Goal: Task Accomplishment & Management: Manage account settings

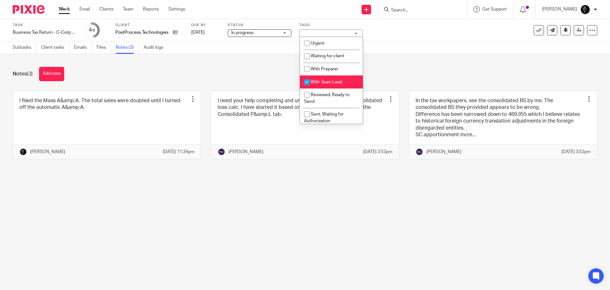
click at [323, 80] on span "With Team Lead" at bounding box center [326, 82] width 31 height 4
checkbox input "false"
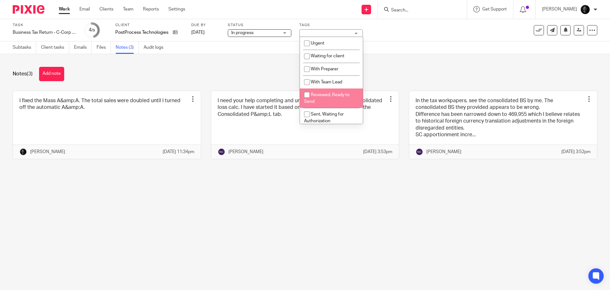
click at [328, 95] on span "Reviewed, Ready to Send" at bounding box center [326, 97] width 45 height 11
checkbox input "true"
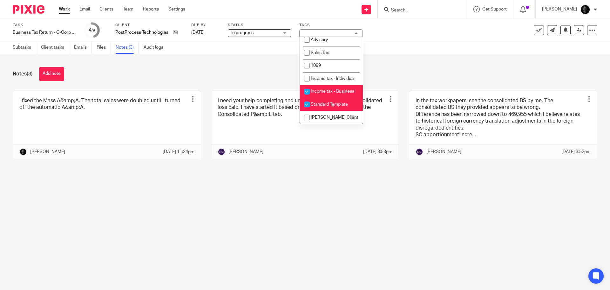
scroll to position [197, 0]
click at [327, 107] on li "Standard Template" at bounding box center [331, 104] width 63 height 13
checkbox input "false"
click at [408, 58] on div "Notes (3) Add note I fixed the Mass A&amp;A. The total sales were doubled until…" at bounding box center [305, 117] width 610 height 127
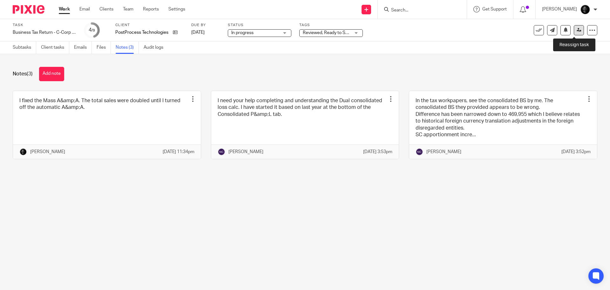
click at [577, 29] on icon at bounding box center [579, 30] width 5 height 5
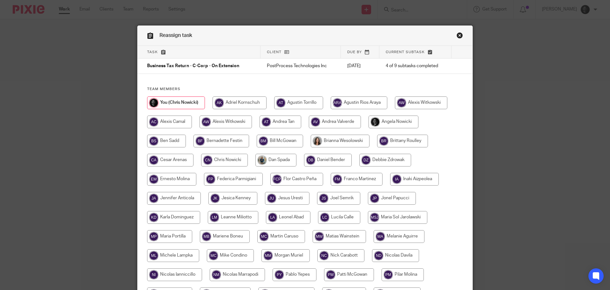
click at [345, 260] on input "radio" at bounding box center [341, 255] width 47 height 13
radio input "true"
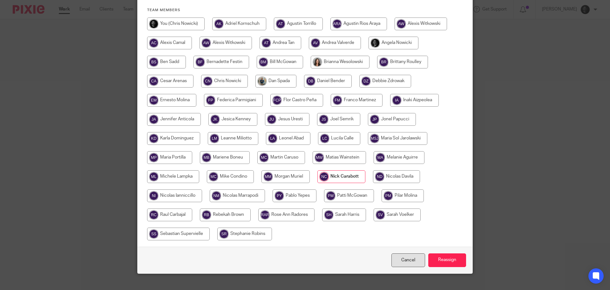
scroll to position [88, 0]
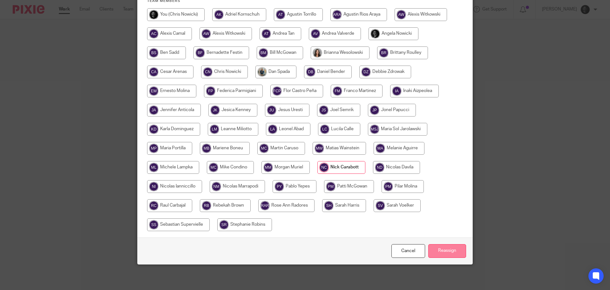
click at [450, 250] on input "Reassign" at bounding box center [447, 251] width 38 height 14
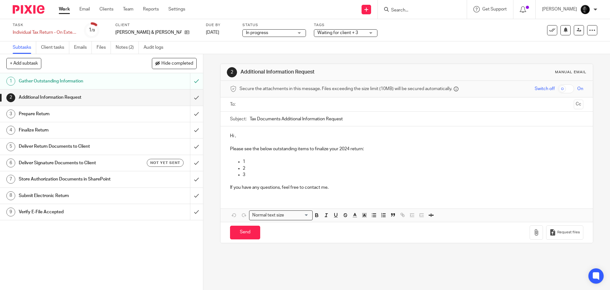
click at [100, 147] on h1 "Deliver Return Documents to Client" at bounding box center [74, 146] width 110 height 10
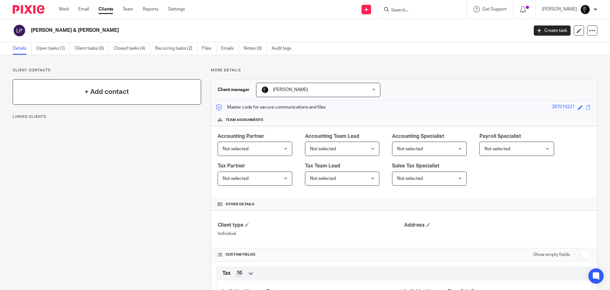
click at [78, 81] on div "+ Add contact" at bounding box center [107, 91] width 188 height 25
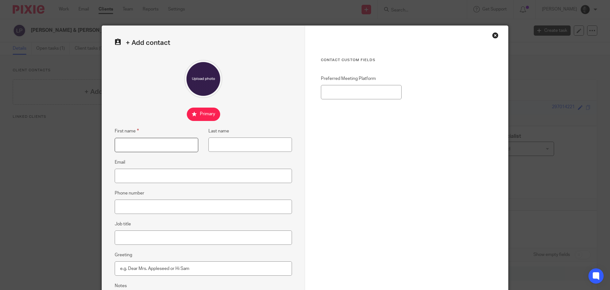
click at [148, 147] on input "First name" at bounding box center [157, 145] width 84 height 14
type input "David"
type input "Paul"
click at [170, 174] on input "Email" at bounding box center [203, 175] width 177 height 14
paste input "[EMAIL_ADDRESS][DOMAIN_NAME]"
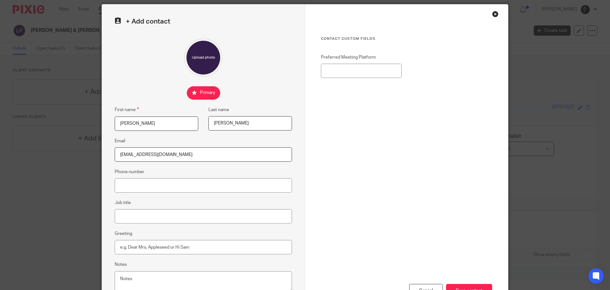
scroll to position [32, 0]
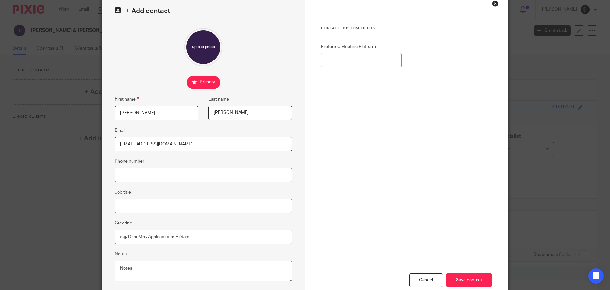
type input "drphhi@att.net"
click at [182, 175] on input "Phone number" at bounding box center [203, 175] width 177 height 14
click at [462, 278] on input "Save contact" at bounding box center [469, 280] width 46 height 14
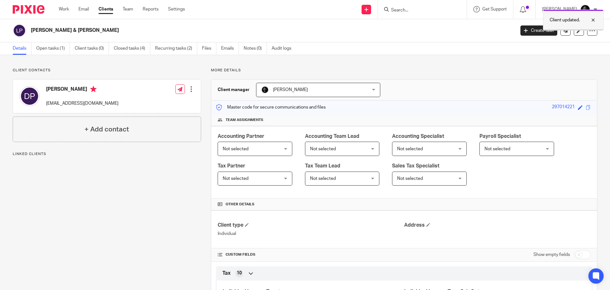
click at [0, 289] on nordpass-portal at bounding box center [0, 290] width 0 height 0
click at [60, 46] on link "Open tasks (1)" at bounding box center [53, 48] width 34 height 12
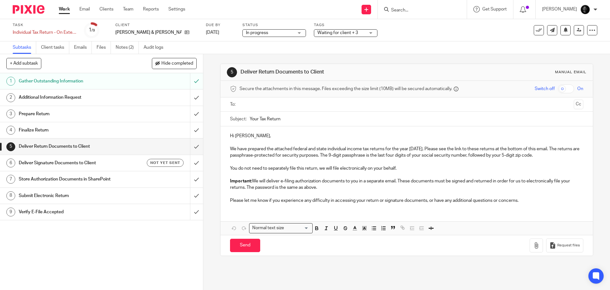
click at [313, 120] on input "Your Tax Return" at bounding box center [416, 119] width 333 height 14
type input "Your Tax Return - Larry Paul"
click at [559, 88] on input "checkbox" at bounding box center [566, 88] width 16 height 9
checkbox input "true"
click at [427, 155] on p "We have prepared the attached federal and state individual income tax returns f…" at bounding box center [406, 152] width 353 height 13
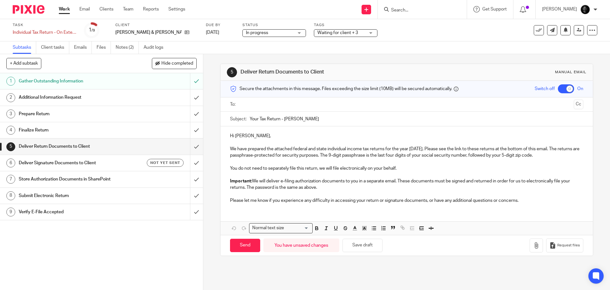
click at [429, 155] on p "We have prepared the attached federal and state individual income tax returns f…" at bounding box center [406, 152] width 353 height 13
click at [278, 111] on div at bounding box center [406, 104] width 333 height 14
click at [279, 106] on input "text" at bounding box center [406, 104] width 329 height 7
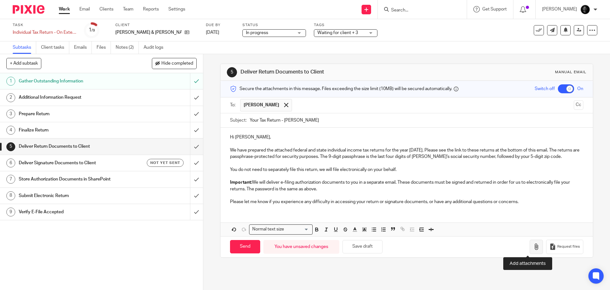
click at [531, 246] on button "button" at bounding box center [536, 246] width 13 height 14
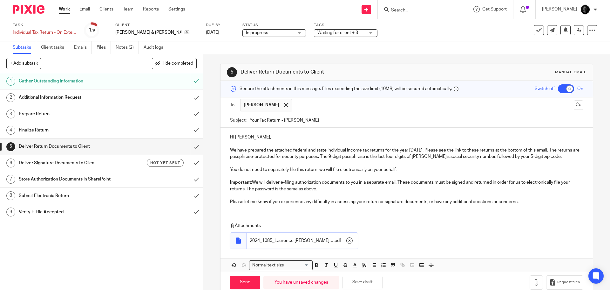
scroll to position [13, 0]
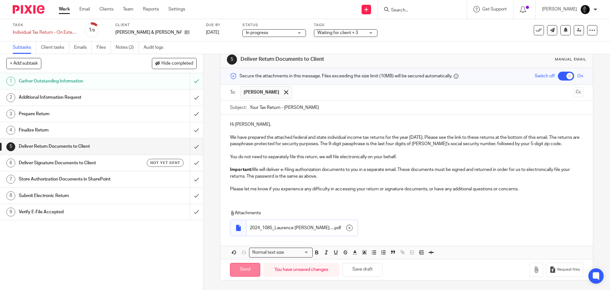
click at [244, 269] on input "Send" at bounding box center [245, 270] width 30 height 14
checkbox input "false"
type input "Sent"
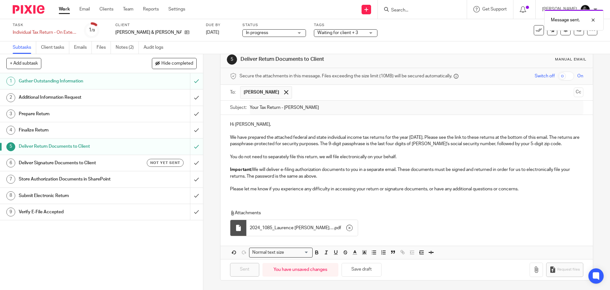
click at [92, 162] on h1 "Deliver Signature Documents to Client" at bounding box center [74, 163] width 110 height 10
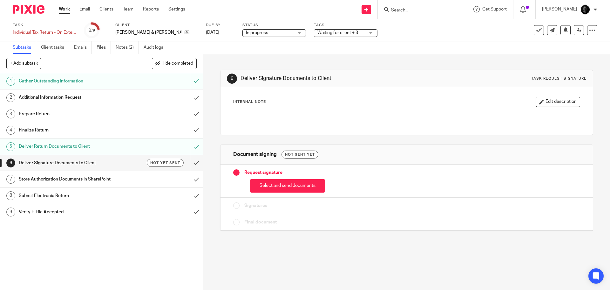
drag, startPoint x: 0, startPoint y: 0, endPoint x: 269, endPoint y: 184, distance: 325.8
click at [269, 184] on button "Select and send documents" at bounding box center [288, 186] width 76 height 14
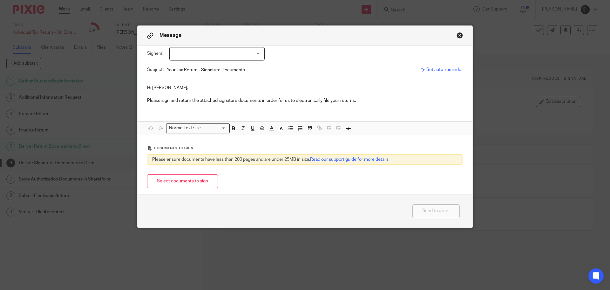
click at [217, 55] on div at bounding box center [216, 53] width 95 height 13
click at [175, 67] on input "checkbox" at bounding box center [174, 67] width 12 height 12
checkbox input "true"
drag, startPoint x: 175, startPoint y: 89, endPoint x: 173, endPoint y: 143, distance: 53.7
click at [175, 89] on p "Hi David," at bounding box center [305, 88] width 316 height 6
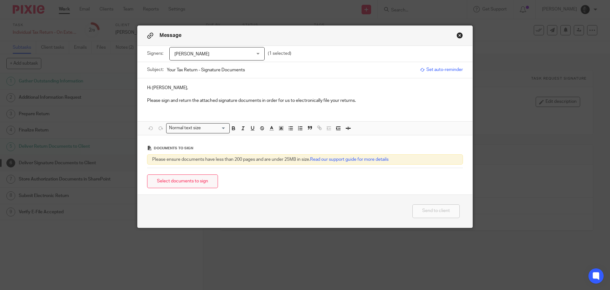
click at [172, 186] on button "Select documents to sign" at bounding box center [182, 181] width 71 height 14
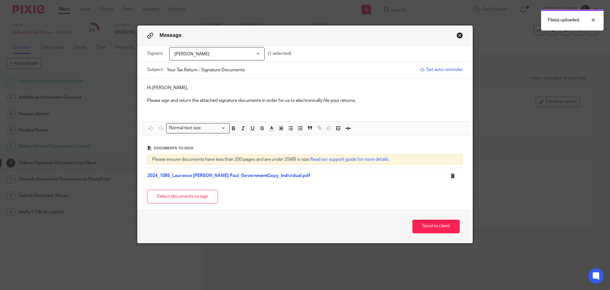
click at [264, 68] on input "Your Tax Return - Signature Documents" at bounding box center [292, 70] width 250 height 14
type input "Your Tax Return - Signature Documents - Larry Paul"
click at [417, 228] on button "Send to client" at bounding box center [436, 226] width 47 height 14
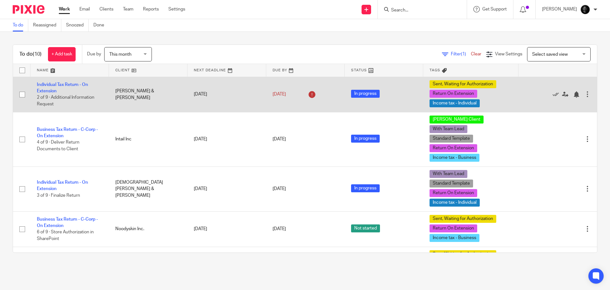
click at [149, 93] on td "[PERSON_NAME] & [PERSON_NAME]" at bounding box center [148, 94] width 79 height 35
click at [82, 86] on link "Individual Tax Return - On Extension" at bounding box center [62, 87] width 51 height 11
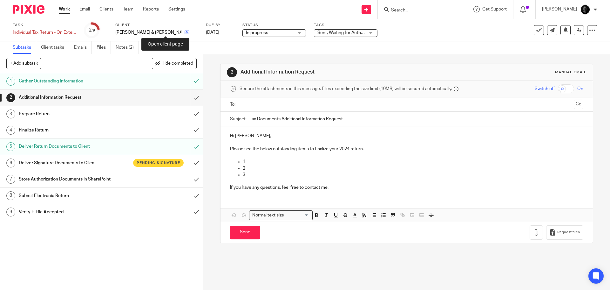
click at [185, 34] on icon at bounding box center [187, 32] width 5 height 5
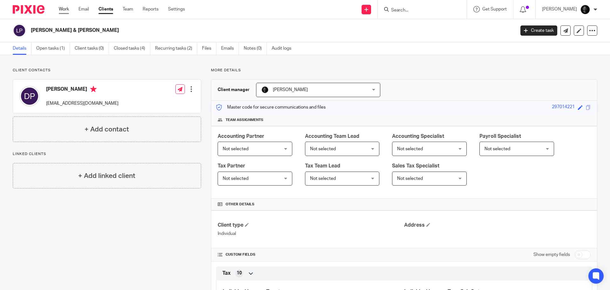
click at [63, 7] on link "Work" at bounding box center [64, 9] width 10 height 6
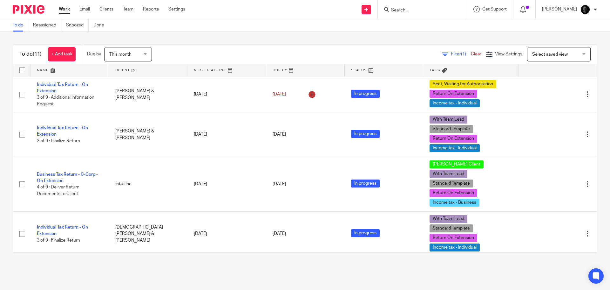
click at [435, 13] on input "Search" at bounding box center [419, 11] width 57 height 6
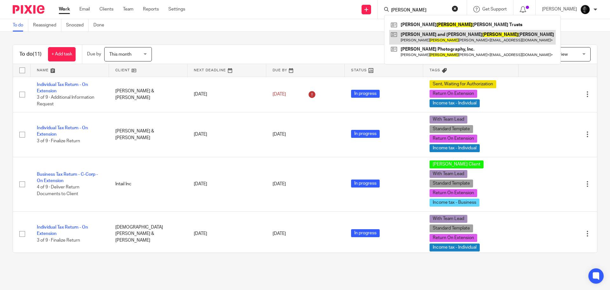
type input "[PERSON_NAME]"
click at [425, 41] on link at bounding box center [472, 37] width 167 height 15
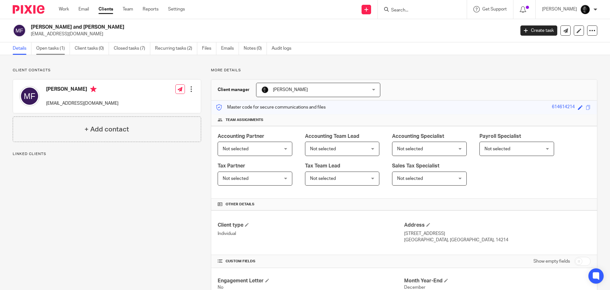
click at [57, 49] on link "Open tasks (1)" at bounding box center [53, 48] width 34 height 12
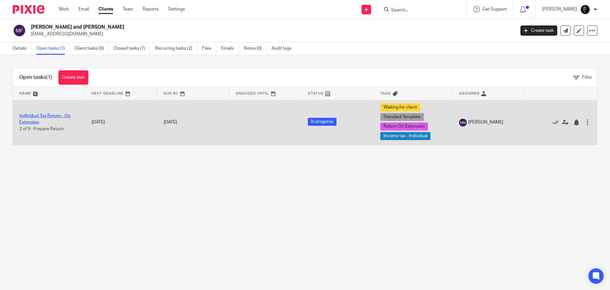
click at [64, 114] on link "Individual Tax Return - On Extension" at bounding box center [44, 118] width 51 height 11
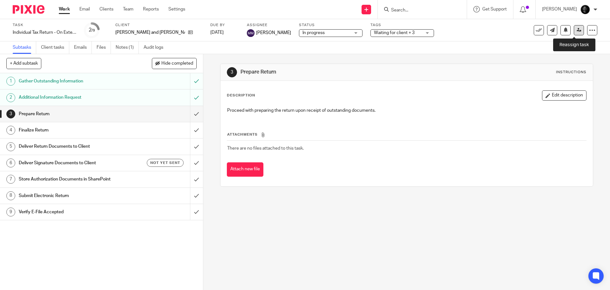
click at [577, 32] on icon at bounding box center [579, 30] width 5 height 5
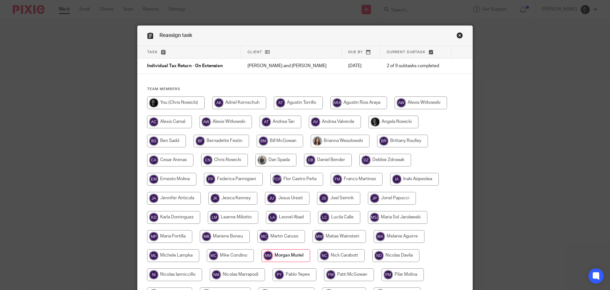
click at [179, 108] on input "radio" at bounding box center [176, 102] width 58 height 13
radio input "true"
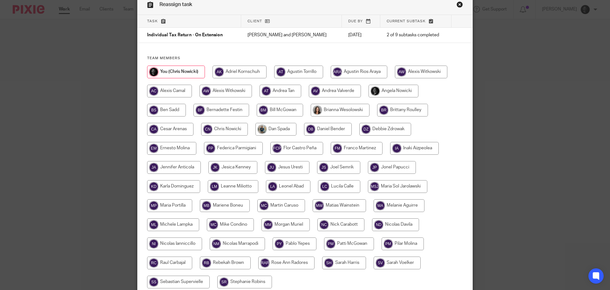
scroll to position [88, 0]
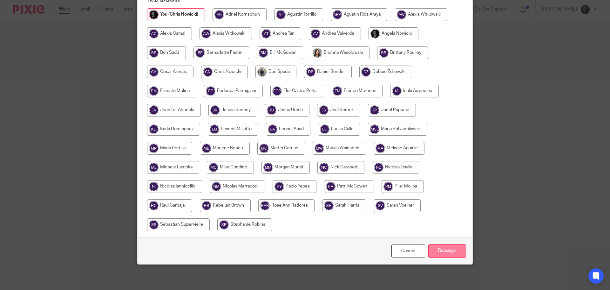
click at [430, 249] on input "Reassign" at bounding box center [447, 251] width 38 height 14
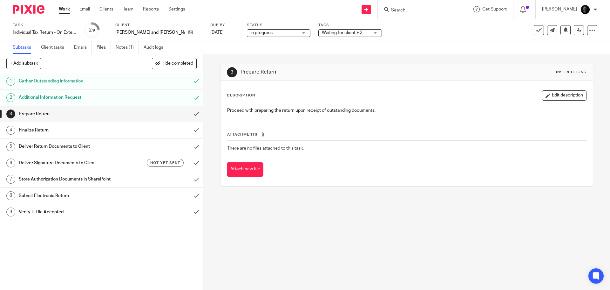
click at [299, 38] on div "Task Individual Tax Return - On Extension Save Individual Tax Return - On Exten…" at bounding box center [305, 30] width 610 height 22
click at [322, 36] on span "Waiting for client + 3" at bounding box center [346, 33] width 48 height 7
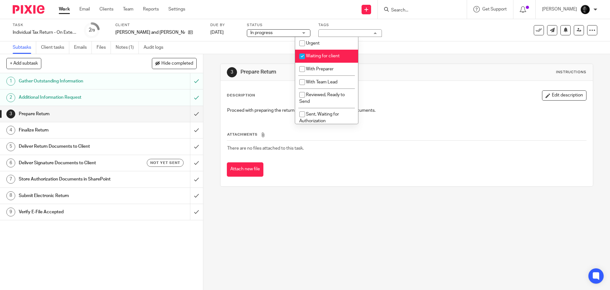
click at [314, 57] on span "Waiting for client" at bounding box center [323, 56] width 34 height 4
checkbox input "false"
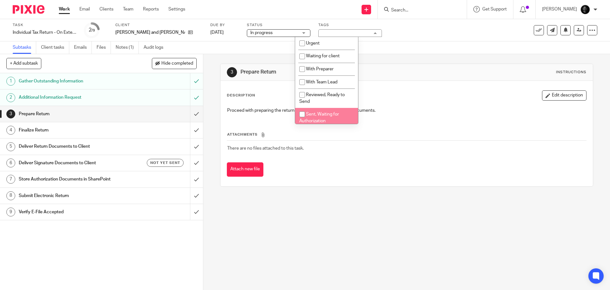
click at [315, 112] on span "Sent, Waiting for Authorization" at bounding box center [319, 117] width 40 height 11
checkbox input "true"
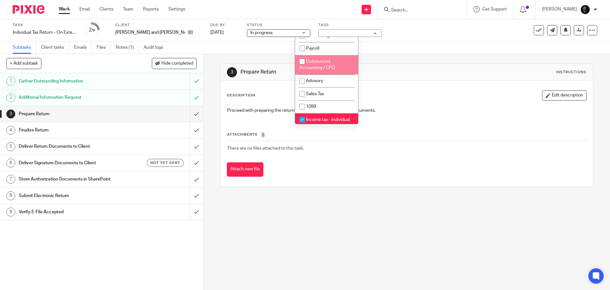
scroll to position [197, 0]
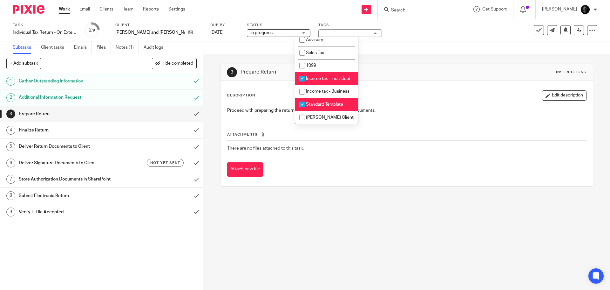
click at [322, 101] on li "Standard Template" at bounding box center [326, 104] width 63 height 13
checkbox input "false"
click at [408, 38] on div "Task Individual Tax Return - On Extension Save Individual Tax Return - On Exten…" at bounding box center [256, 30] width 487 height 15
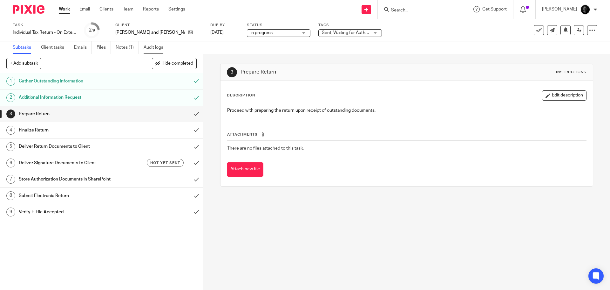
click at [158, 49] on link "Audit logs" at bounding box center [156, 47] width 24 height 12
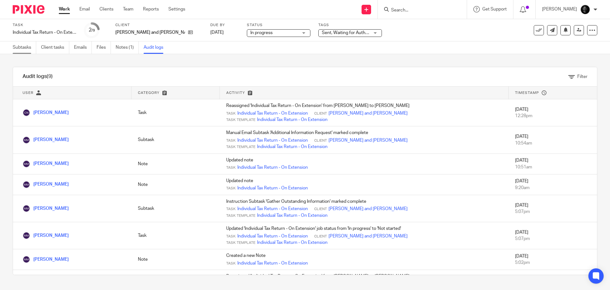
click at [19, 48] on link "Subtasks" at bounding box center [25, 47] width 24 height 12
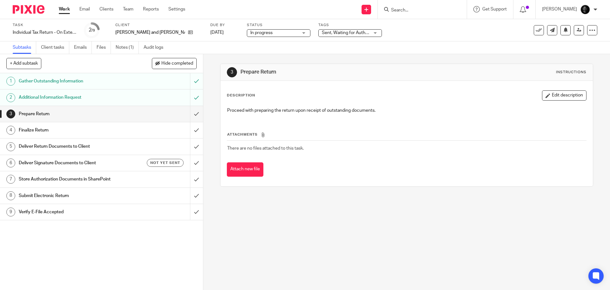
click at [103, 147] on h1 "Deliver Return Documents to Client" at bounding box center [74, 146] width 110 height 10
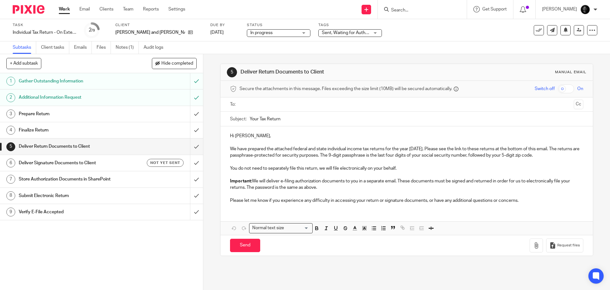
click at [266, 106] on input "text" at bounding box center [406, 104] width 329 height 7
click at [558, 90] on input "checkbox" at bounding box center [566, 88] width 16 height 9
checkbox input "true"
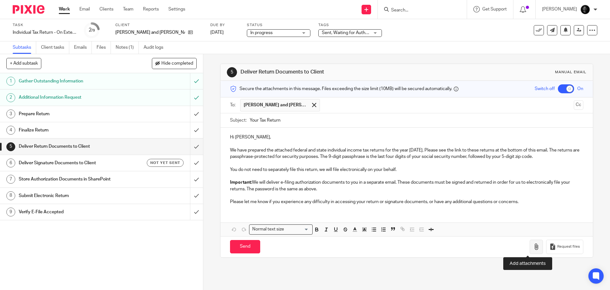
click at [530, 250] on button "button" at bounding box center [536, 246] width 13 height 14
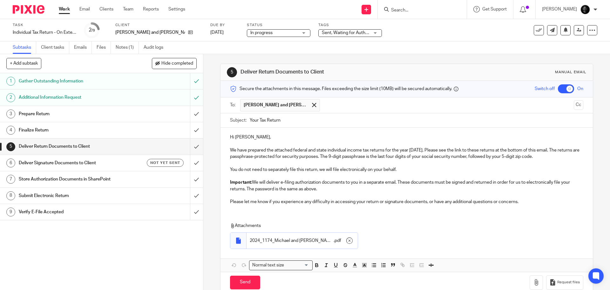
click at [574, 104] on button "Cc" at bounding box center [579, 105] width 10 height 10
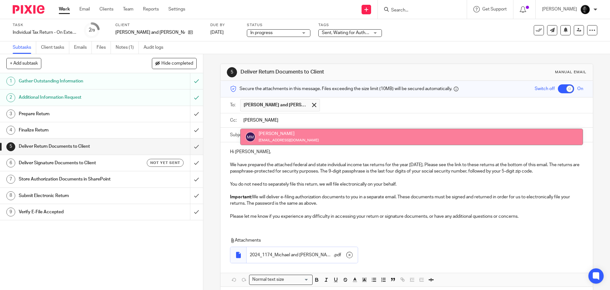
type input "morga"
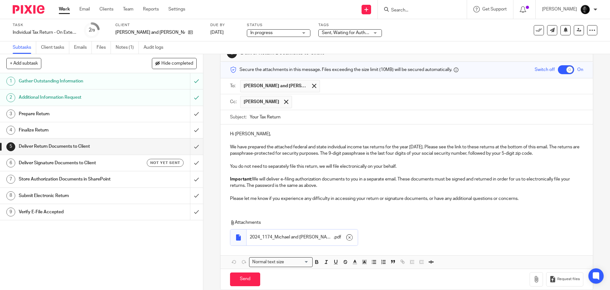
scroll to position [29, 0]
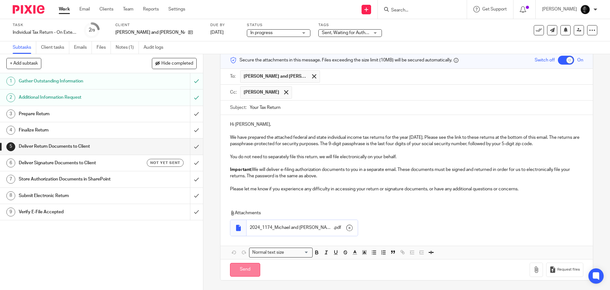
click at [242, 267] on input "Send" at bounding box center [245, 270] width 30 height 14
checkbox input "false"
type input "Sent"
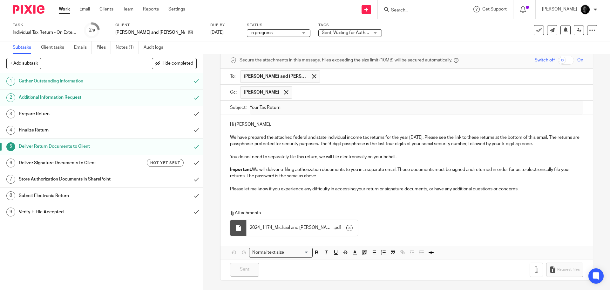
click at [85, 160] on h1 "Deliver Signature Documents to Client" at bounding box center [74, 163] width 110 height 10
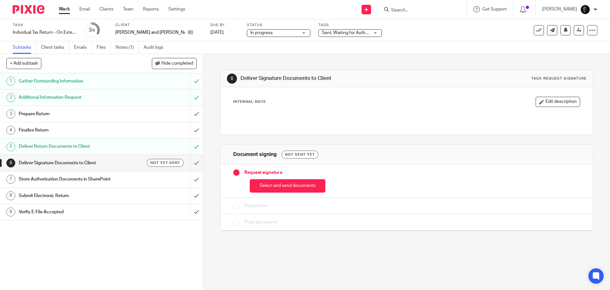
click at [264, 185] on button "Select and send documents" at bounding box center [288, 186] width 76 height 14
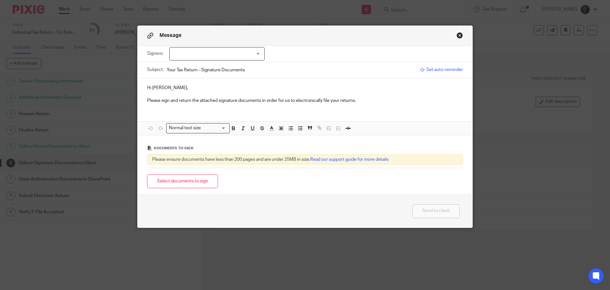
click at [207, 56] on div at bounding box center [216, 53] width 95 height 13
click at [188, 70] on li "Michael Feuerstein" at bounding box center [215, 66] width 95 height 13
checkbox input "true"
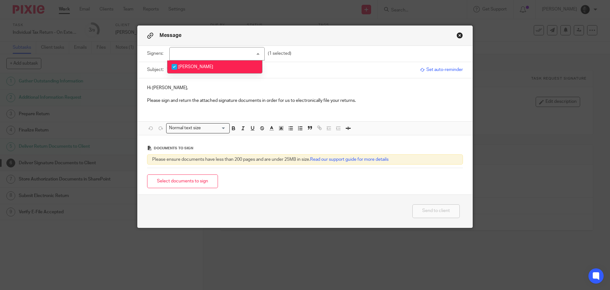
click at [186, 103] on p "Please sign and return the attached signature documents in order for us to elec…" at bounding box center [305, 100] width 316 height 6
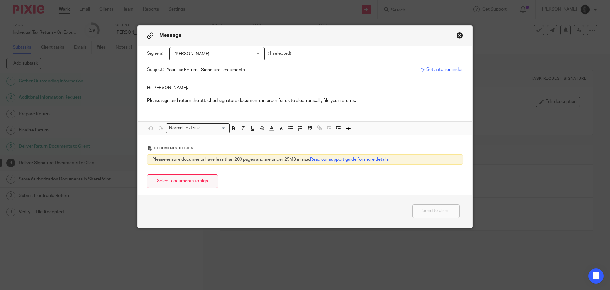
click at [194, 176] on button "Select documents to sign" at bounding box center [182, 181] width 71 height 14
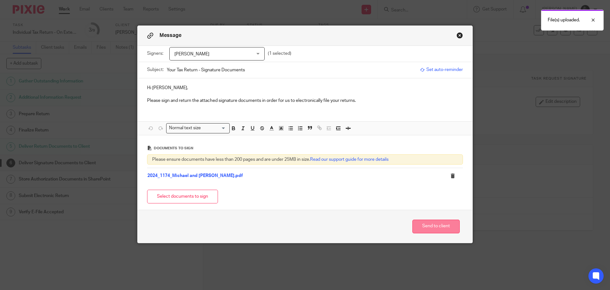
click at [423, 225] on button "Send to client" at bounding box center [436, 226] width 47 height 14
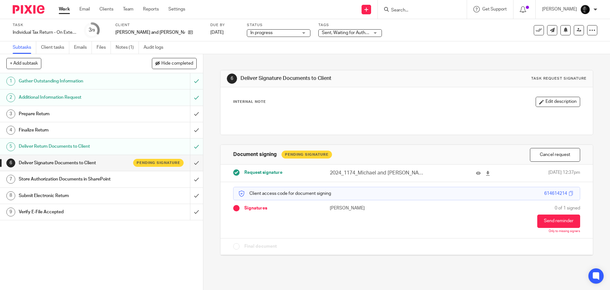
click at [63, 9] on link "Work" at bounding box center [64, 9] width 11 height 6
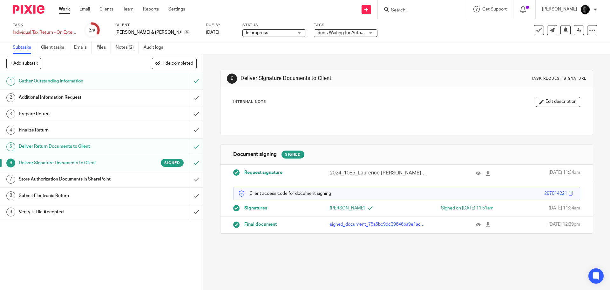
click at [322, 33] on span "Sent, Waiting for Authorization + 2" at bounding box center [351, 33] width 67 height 4
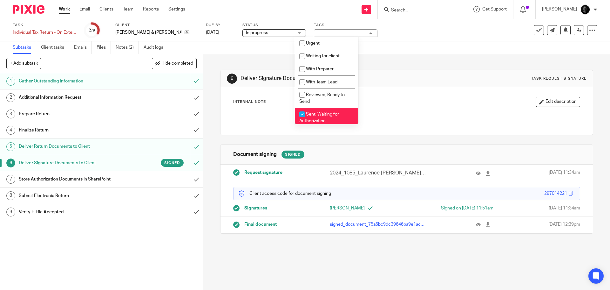
click at [308, 119] on span "Sent, Waiting for Authorization" at bounding box center [319, 117] width 40 height 11
checkbox input "false"
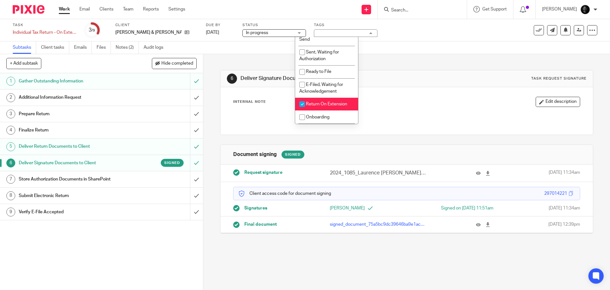
scroll to position [64, 0]
click at [316, 86] on li "E-Filed, Waiting for Acknowledgement" at bounding box center [326, 86] width 63 height 19
checkbox input "true"
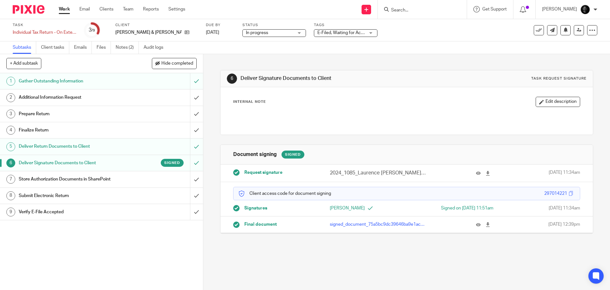
click at [403, 79] on h1 "Deliver Signature Documents to Client" at bounding box center [331, 78] width 180 height 7
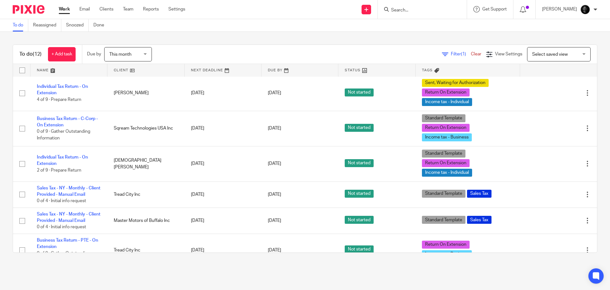
scroll to position [236, 0]
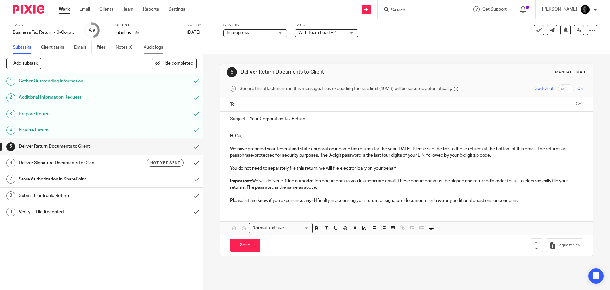
click at [149, 44] on link "Audit logs" at bounding box center [156, 47] width 24 height 12
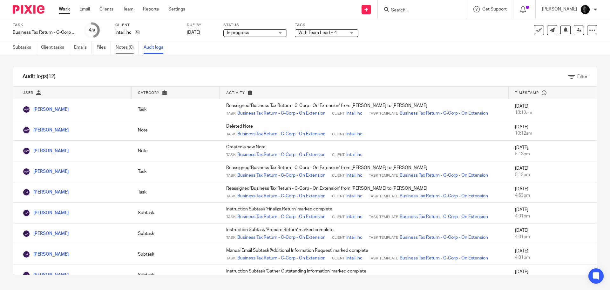
click at [123, 45] on link "Notes (0)" at bounding box center [127, 47] width 23 height 12
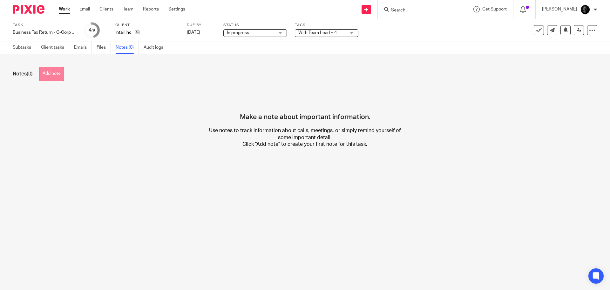
click at [46, 76] on button "Add note" at bounding box center [51, 74] width 25 height 14
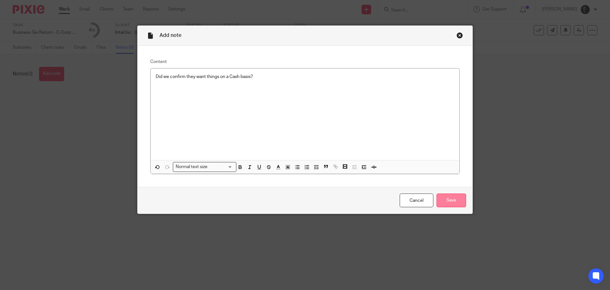
click at [454, 202] on input "Save" at bounding box center [452, 200] width 30 height 14
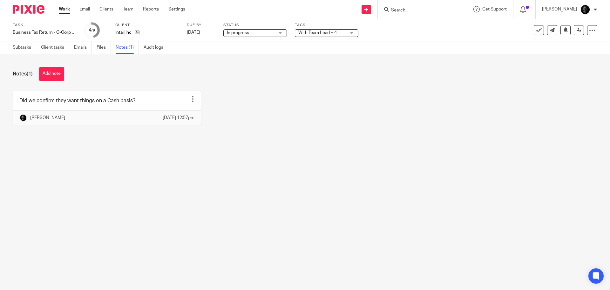
click at [321, 34] on span "With Team Lead + 4" at bounding box center [317, 33] width 38 height 4
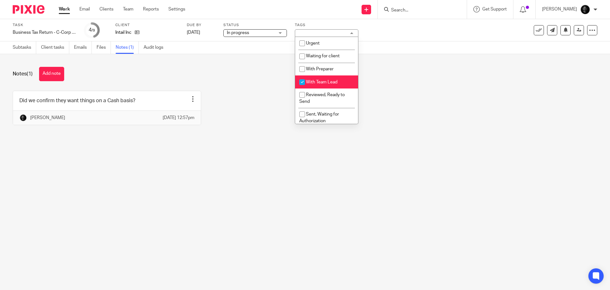
drag, startPoint x: 320, startPoint y: 76, endPoint x: 320, endPoint y: 79, distance: 3.2
click at [320, 76] on li "With Team Lead" at bounding box center [326, 81] width 63 height 13
checkbox input "false"
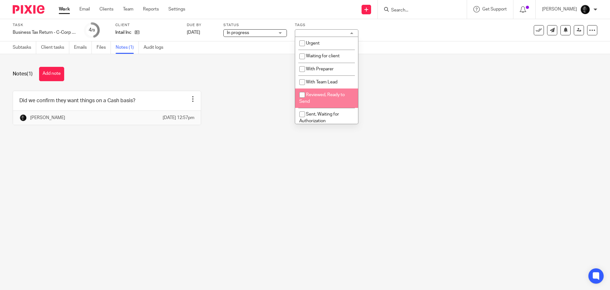
click at [321, 90] on li "Reviewed, Ready to Send" at bounding box center [326, 97] width 63 height 19
checkbox input "true"
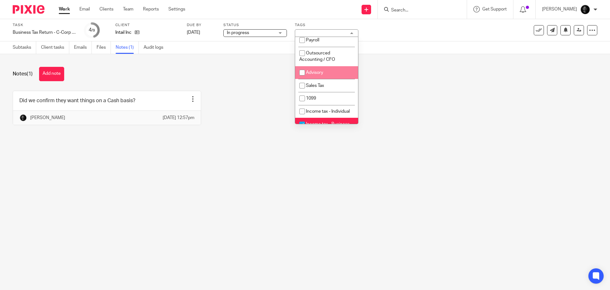
scroll to position [197, 0]
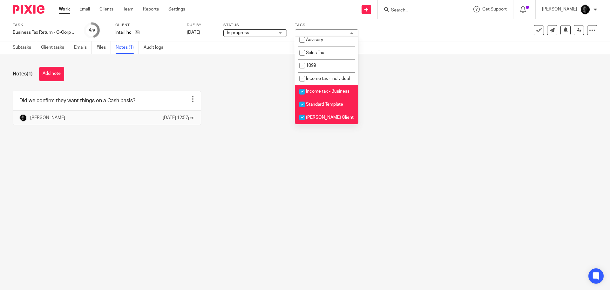
click at [327, 106] on span "Standard Template" at bounding box center [324, 104] width 37 height 4
checkbox input "false"
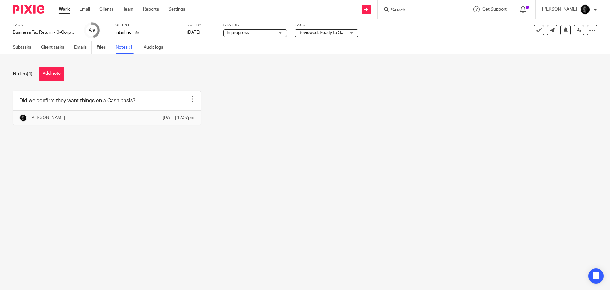
click at [271, 103] on div "Did we confirm they want things on a Cash basis? Edit note Delete note Chris No…" at bounding box center [300, 113] width 595 height 44
click at [577, 30] on icon at bounding box center [579, 30] width 5 height 5
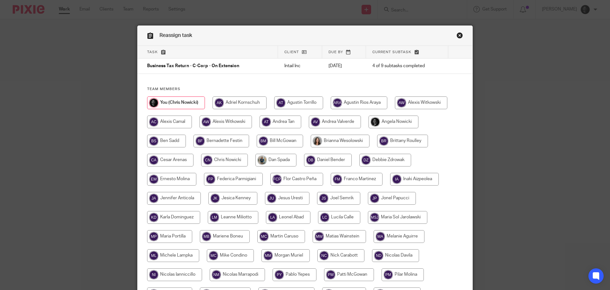
click at [220, 122] on input "radio" at bounding box center [226, 121] width 52 height 13
radio input "true"
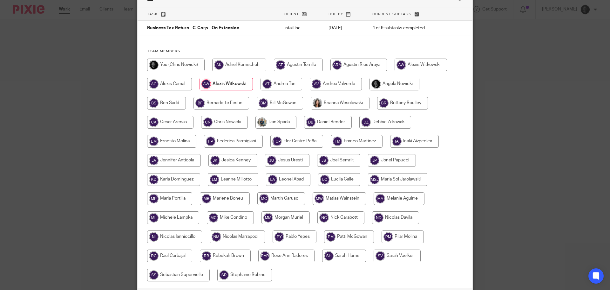
scroll to position [88, 0]
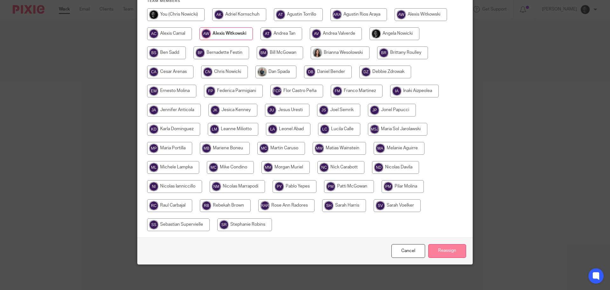
click at [454, 248] on input "Reassign" at bounding box center [447, 251] width 38 height 14
